Goal: Transaction & Acquisition: Subscribe to service/newsletter

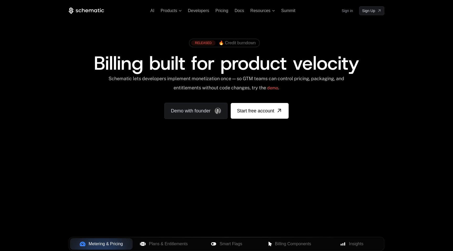
click at [244, 187] on div "Your browser does not support the video tag." at bounding box center [226, 154] width 341 height 221
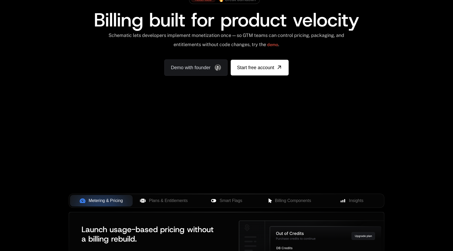
scroll to position [19, 0]
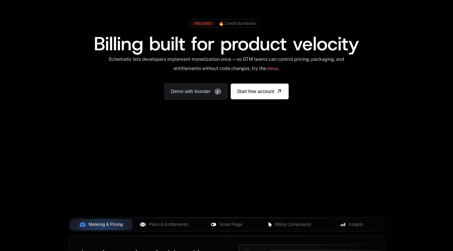
click at [227, 116] on div "RELEASED 🔥 Credit burndown Billing built for product velocity Schematic lets de…" at bounding box center [226, 58] width 341 height 125
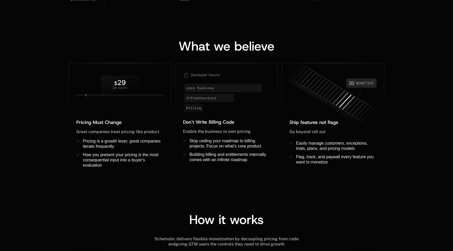
scroll to position [396, 0]
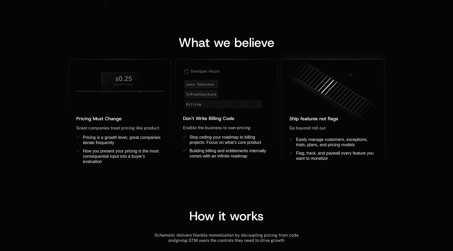
click at [335, 86] on icon at bounding box center [332, 91] width 102 height 71
click at [341, 94] on icon at bounding box center [333, 105] width 113 height 80
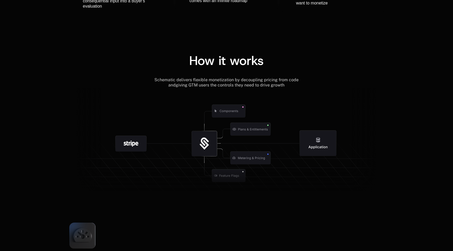
scroll to position [576, 0]
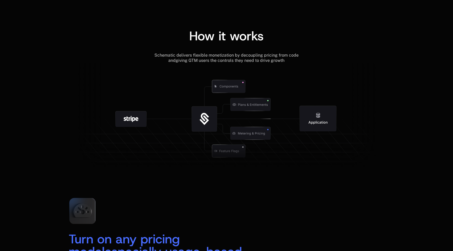
click at [255, 132] on icon at bounding box center [250, 133] width 40 height 13
click at [318, 121] on icon at bounding box center [317, 119] width 37 height 26
click at [249, 136] on icon at bounding box center [250, 133] width 40 height 13
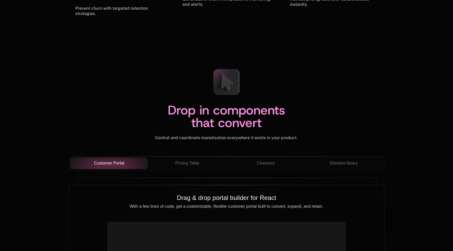
scroll to position [1781, 0]
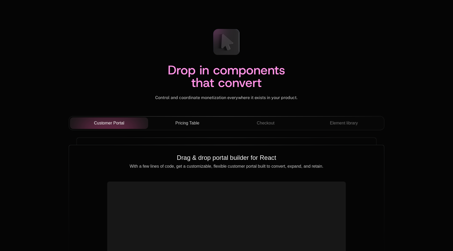
click at [196, 120] on span "Pricing Table" at bounding box center [187, 123] width 24 height 6
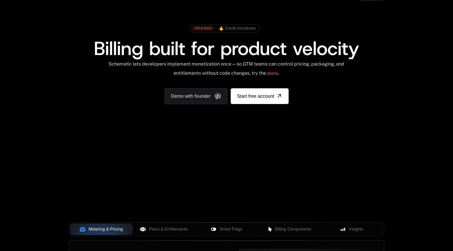
scroll to position [15, 0]
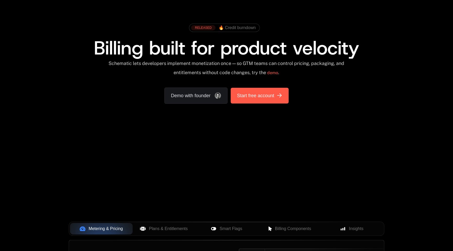
click at [250, 94] on span "Start free account" at bounding box center [255, 95] width 37 height 7
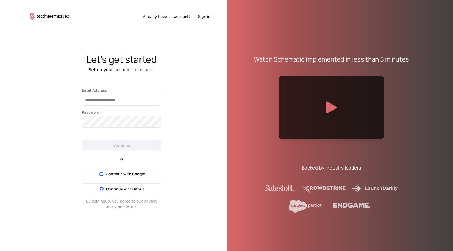
click at [40, 14] on icon at bounding box center [49, 16] width 40 height 7
click at [330, 92] on div at bounding box center [331, 107] width 105 height 63
